Goal: Communication & Community: Ask a question

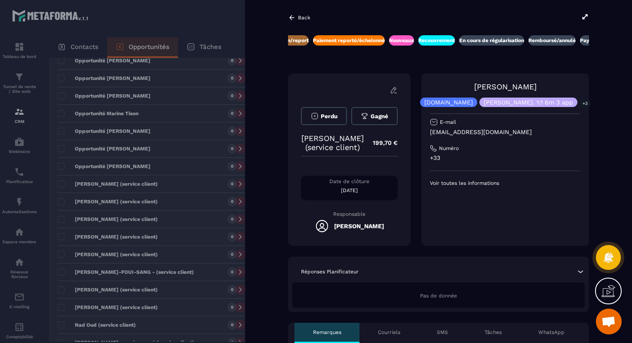
click at [484, 132] on p "[EMAIL_ADDRESS][DOMAIN_NAME]" at bounding box center [505, 132] width 150 height 8
copy div "[EMAIL_ADDRESS][DOMAIN_NAME]"
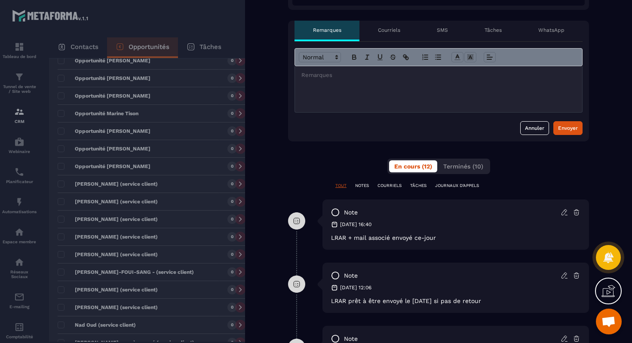
scroll to position [271, 0]
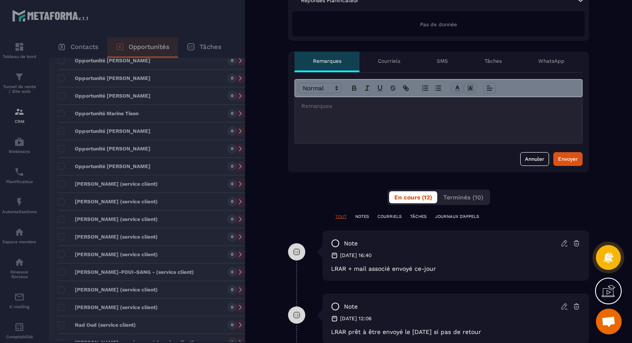
click at [398, 124] on div at bounding box center [438, 120] width 287 height 46
click at [576, 163] on div "Envoyer" at bounding box center [568, 159] width 20 height 9
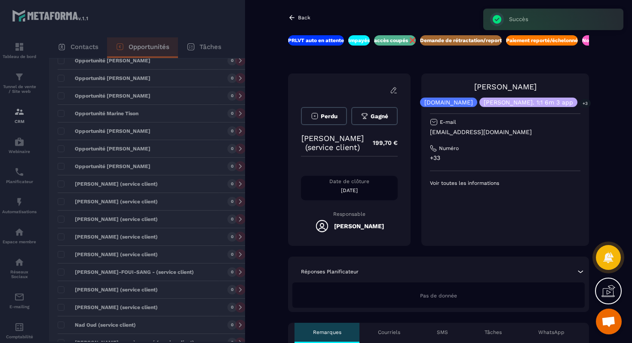
click at [220, 162] on div at bounding box center [316, 171] width 632 height 343
